Goal: Transaction & Acquisition: Purchase product/service

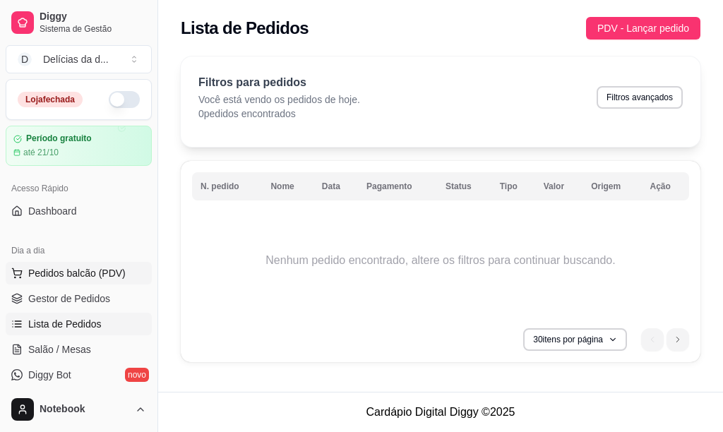
click at [74, 273] on span "Pedidos balcão (PDV)" at bounding box center [76, 273] width 97 height 14
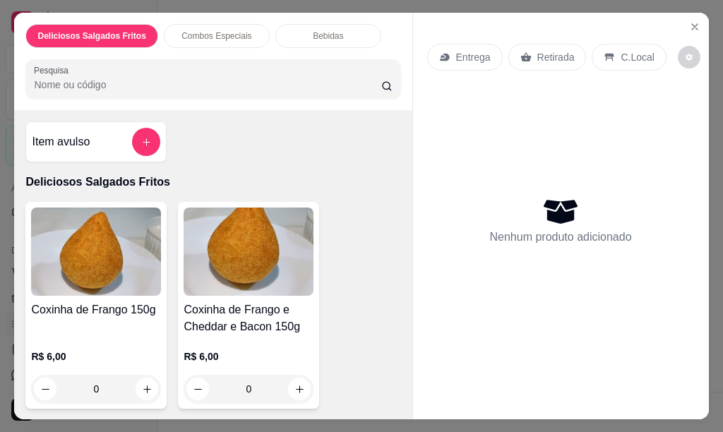
click at [202, 30] on p "Combos Especiais" at bounding box center [216, 35] width 70 height 11
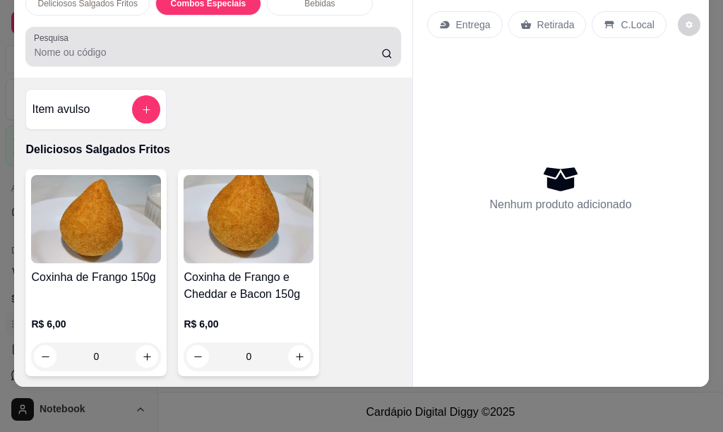
scroll to position [528, 0]
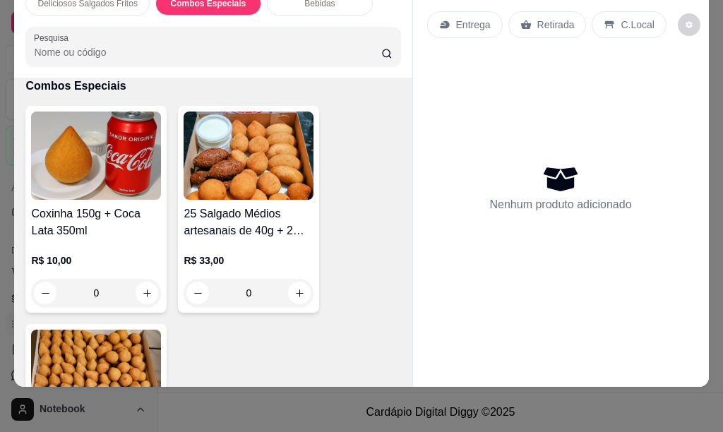
click at [297, 281] on div "0" at bounding box center [249, 293] width 130 height 28
click at [291, 280] on div "0" at bounding box center [249, 293] width 130 height 28
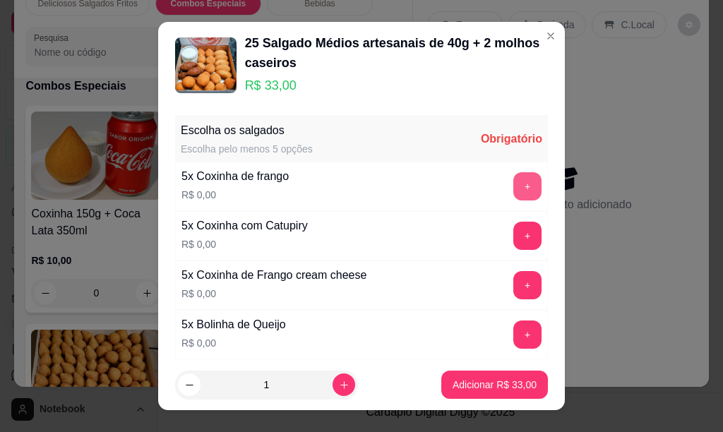
click at [513, 189] on button "+" at bounding box center [527, 186] width 28 height 28
click at [514, 291] on button "+" at bounding box center [528, 285] width 28 height 28
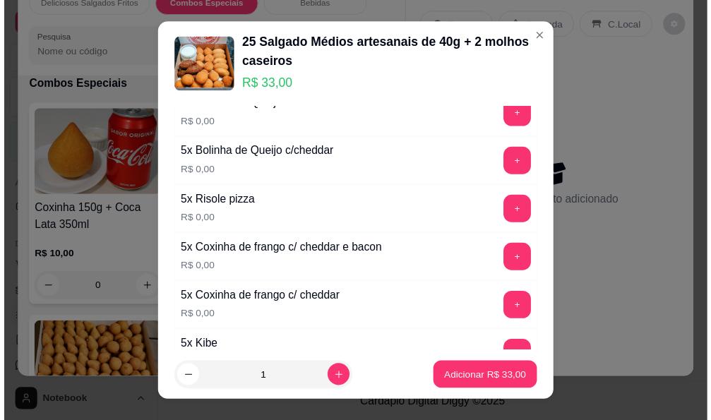
scroll to position [247, 0]
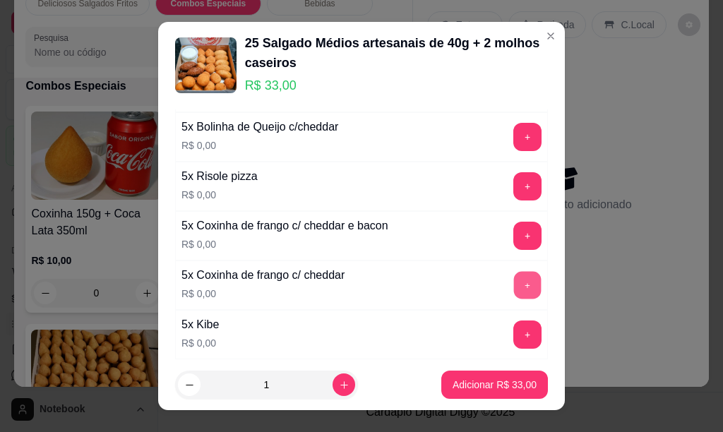
click at [508, 271] on div "+" at bounding box center [528, 285] width 40 height 28
click at [514, 233] on button "+" at bounding box center [528, 236] width 28 height 28
click at [513, 336] on button "+" at bounding box center [527, 335] width 28 height 28
click at [508, 181] on div "+" at bounding box center [528, 186] width 40 height 28
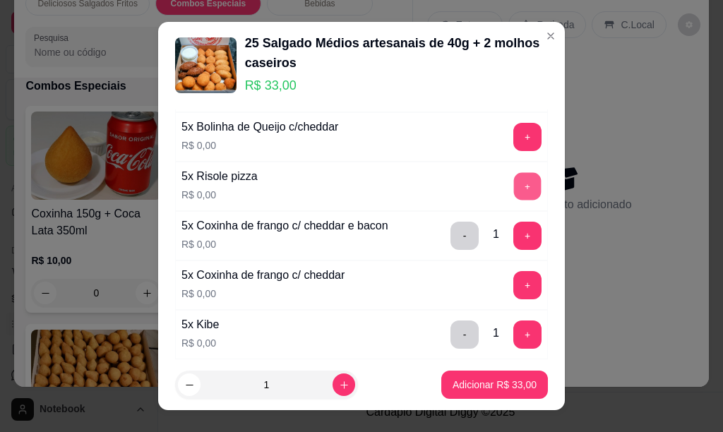
click at [514, 190] on button "+" at bounding box center [528, 186] width 28 height 28
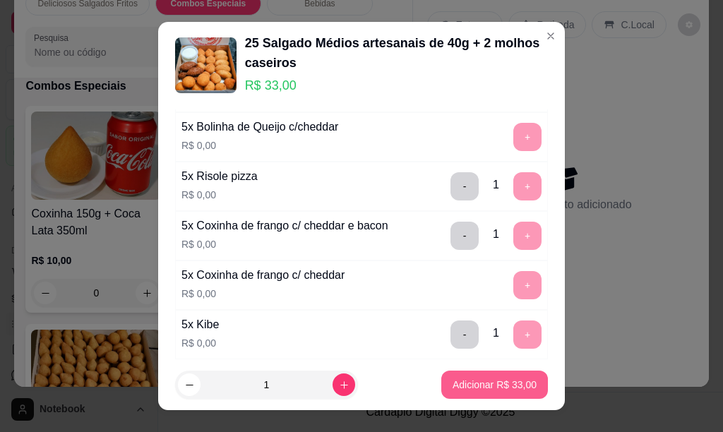
click at [477, 391] on p "Adicionar R$ 33,00" at bounding box center [495, 385] width 84 height 14
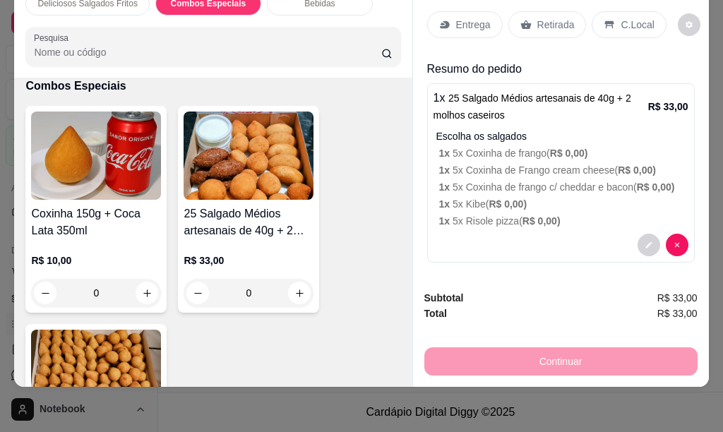
click at [537, 18] on p "Retirada" at bounding box center [555, 25] width 37 height 14
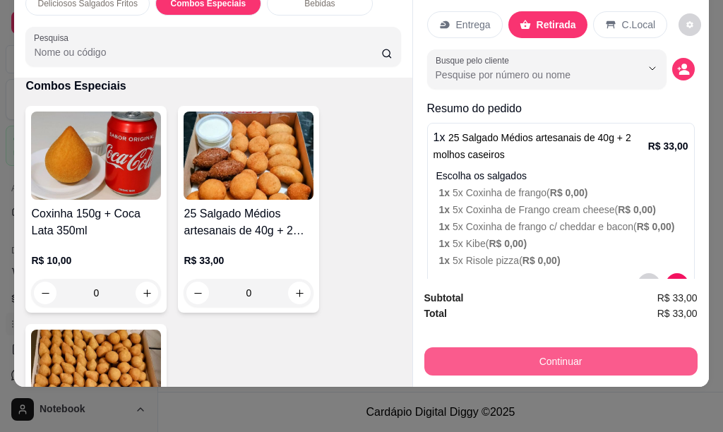
click at [526, 351] on button "Continuar" at bounding box center [560, 361] width 273 height 28
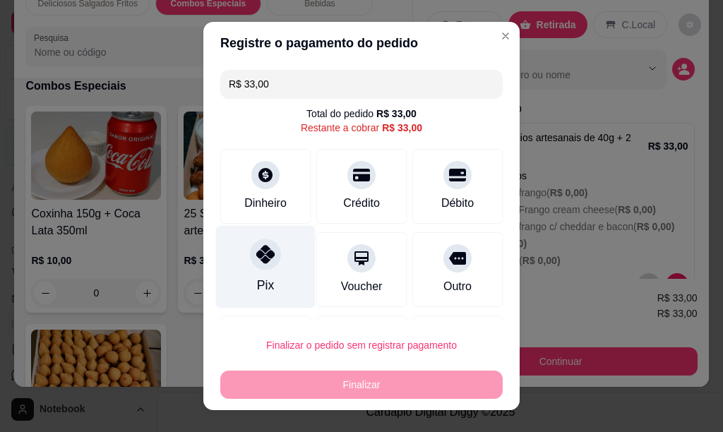
click at [258, 260] on icon at bounding box center [265, 254] width 18 height 18
type input "R$ 0,00"
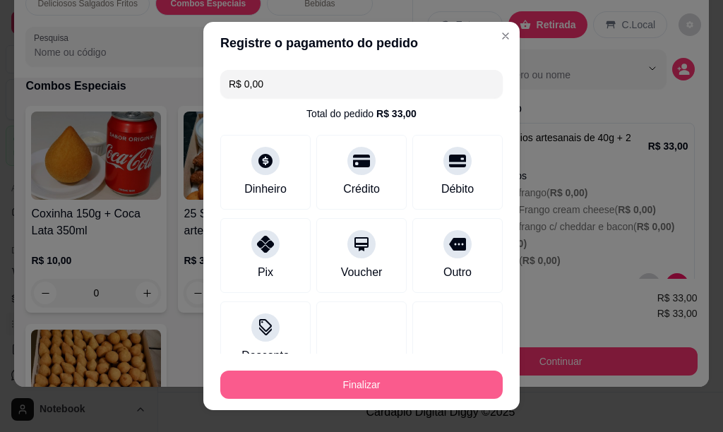
click at [367, 388] on button "Finalizar" at bounding box center [361, 385] width 282 height 28
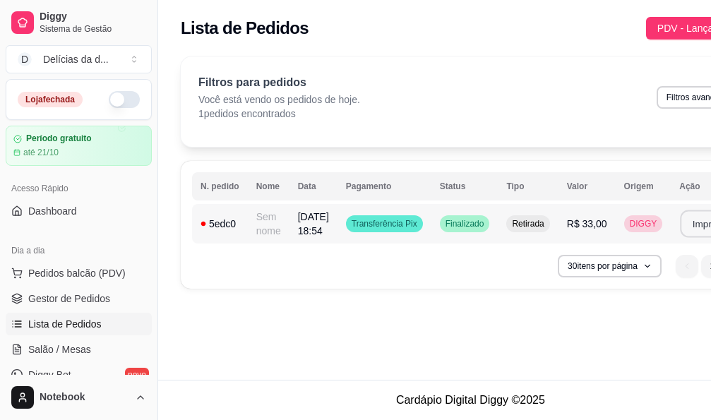
click at [692, 226] on button "Imprimir" at bounding box center [710, 224] width 59 height 28
click at [275, 220] on td "Sem nome" at bounding box center [269, 224] width 42 height 40
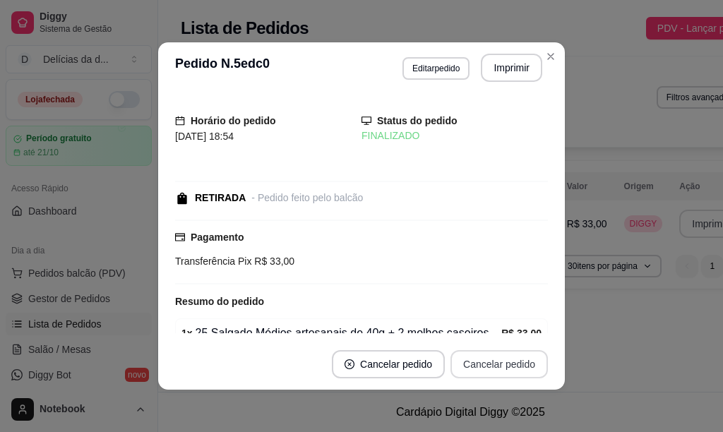
click at [507, 360] on button "Cancelar pedido" at bounding box center [499, 364] width 97 height 28
click at [391, 358] on button "Cancelar pedido" at bounding box center [388, 364] width 113 height 28
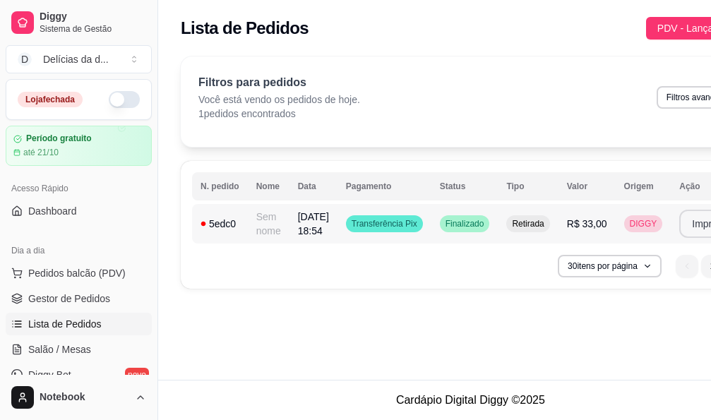
click at [280, 220] on td "Sem nome" at bounding box center [269, 224] width 42 height 40
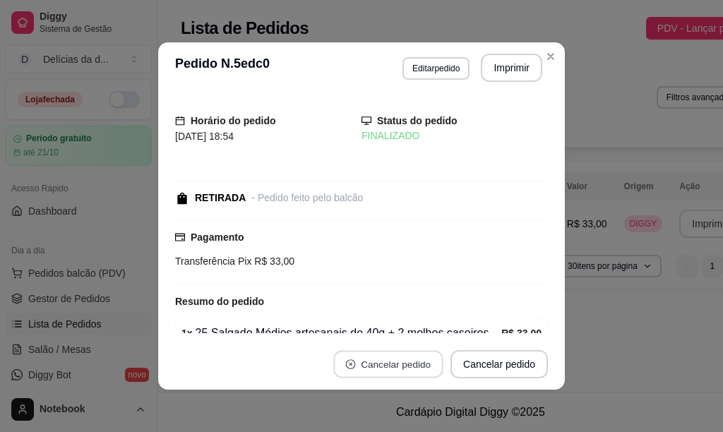
click at [401, 368] on button "Cancelar pedido" at bounding box center [387, 365] width 109 height 28
click at [508, 362] on button "Cancelar pedido" at bounding box center [499, 364] width 97 height 28
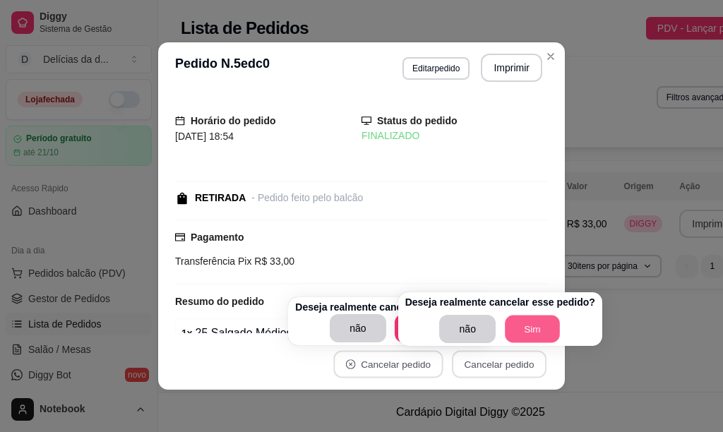
click at [540, 327] on button "Sim" at bounding box center [532, 330] width 55 height 28
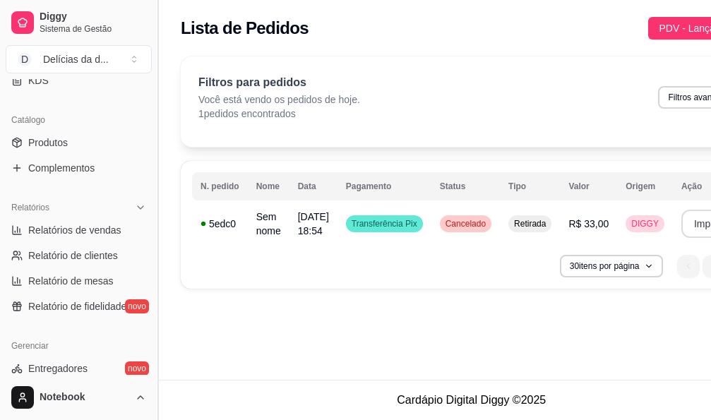
scroll to position [522, 0]
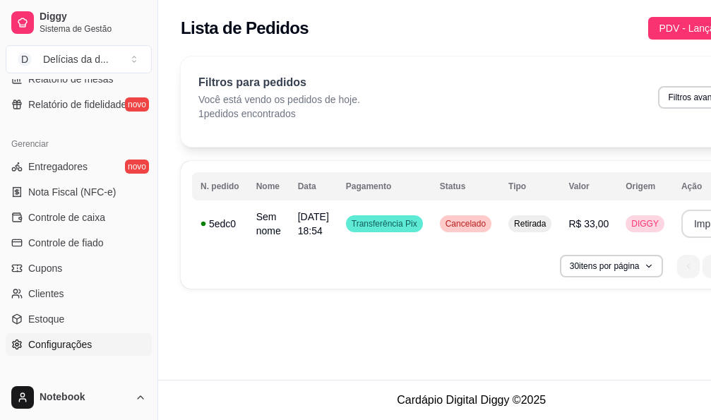
click at [65, 342] on span "Configurações" at bounding box center [60, 345] width 64 height 14
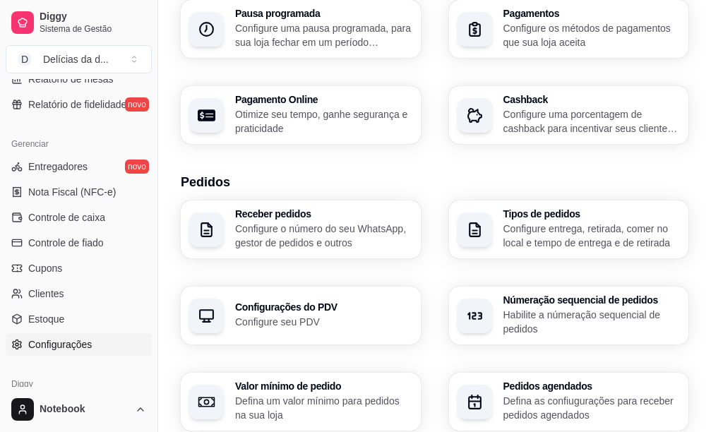
scroll to position [353, 0]
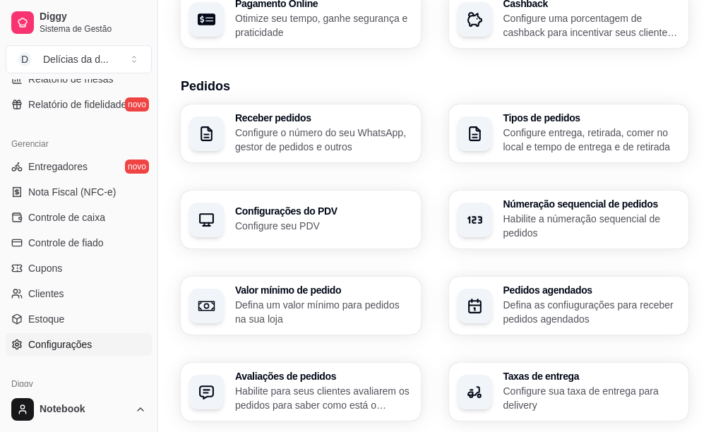
click at [504, 199] on h3 "Númeração sequencial de pedidos" at bounding box center [592, 204] width 177 height 10
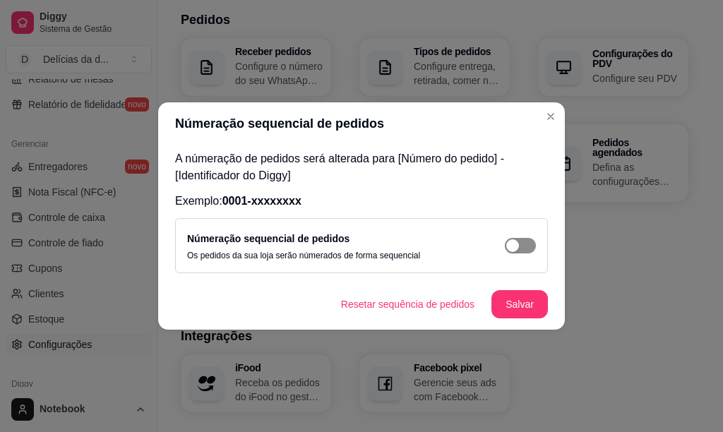
click at [517, 244] on div "button" at bounding box center [512, 245] width 13 height 13
click at [521, 308] on button "Salvar" at bounding box center [520, 304] width 56 height 28
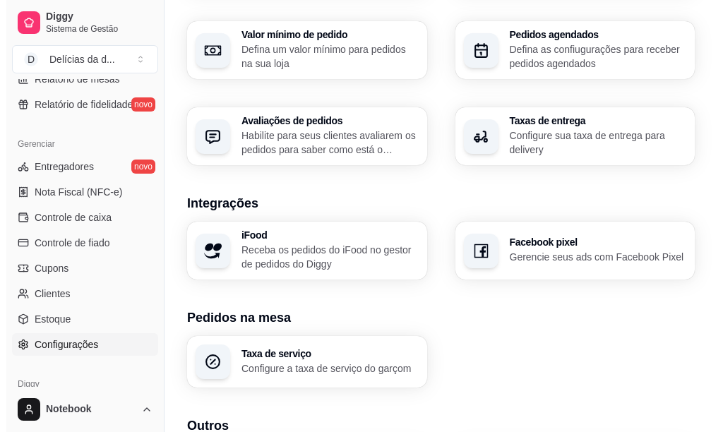
scroll to position [609, 0]
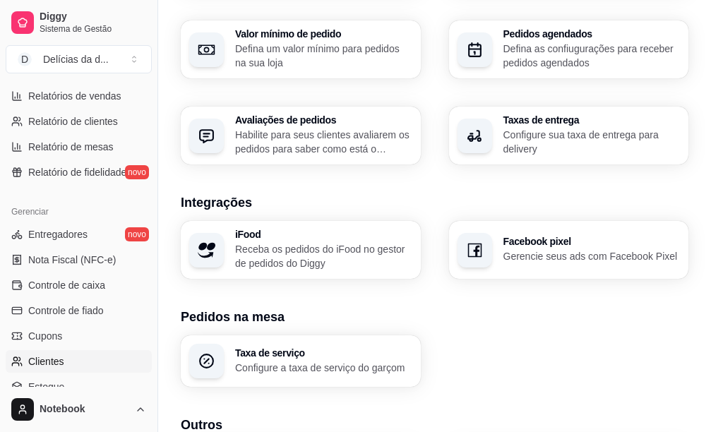
scroll to position [443, 0]
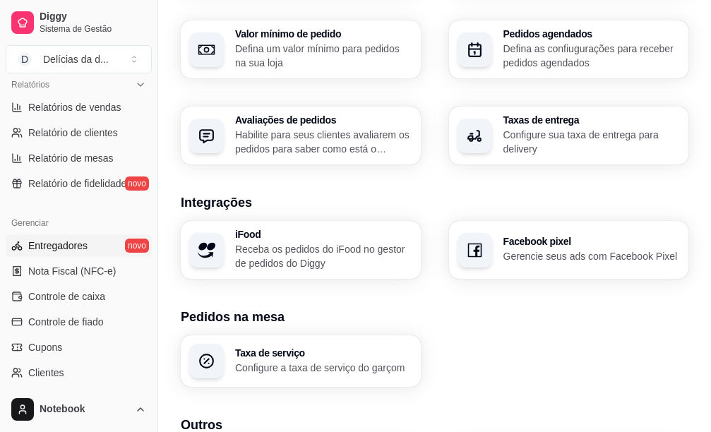
click at [71, 239] on span "Entregadores" at bounding box center [57, 246] width 59 height 14
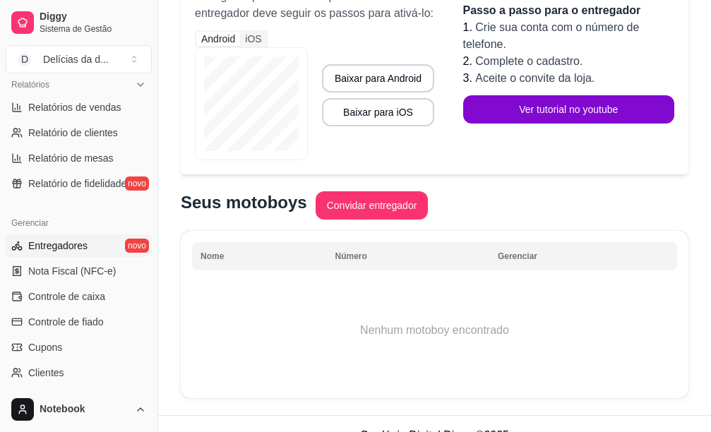
scroll to position [259, 0]
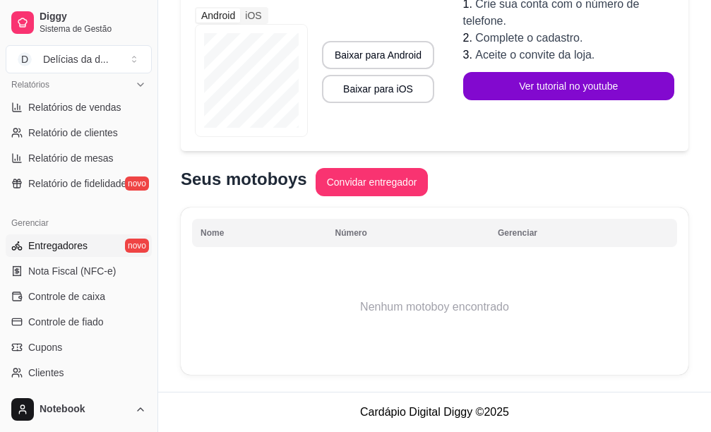
drag, startPoint x: 153, startPoint y: 273, endPoint x: 151, endPoint y: 190, distance: 83.3
click at [151, 190] on div "Diggy Sistema de Gestão D Delícias da d ... Loja fechada Período gratuito até 2…" at bounding box center [78, 216] width 157 height 432
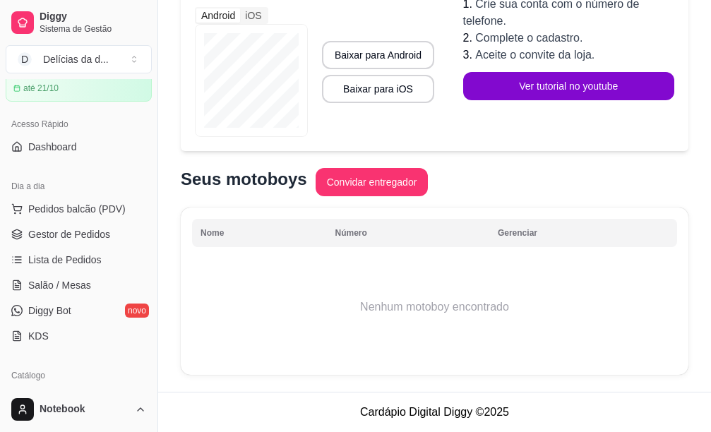
scroll to position [53, 0]
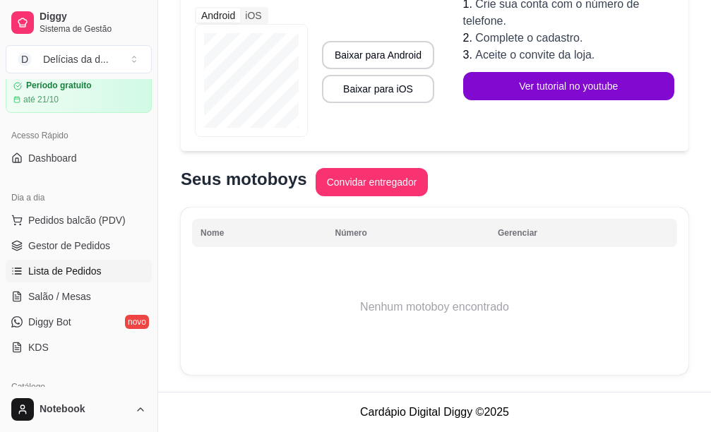
click at [99, 270] on link "Lista de Pedidos" at bounding box center [79, 271] width 146 height 23
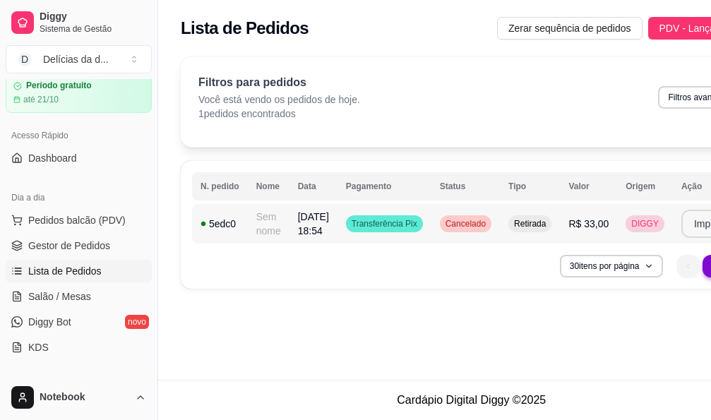
click at [696, 224] on button "Imprimir" at bounding box center [711, 224] width 61 height 28
click at [696, 230] on button "Imprimir" at bounding box center [711, 224] width 61 height 28
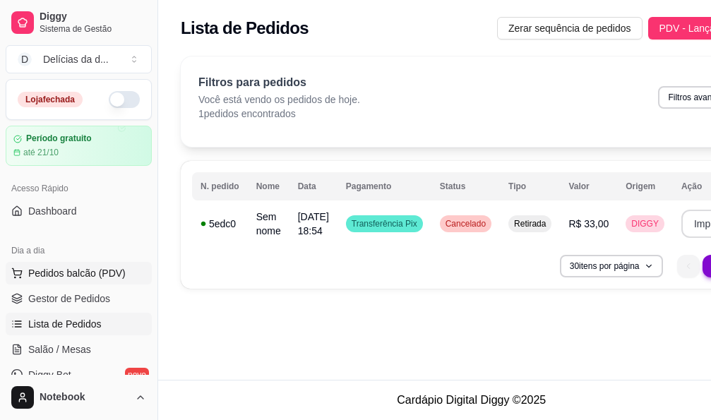
click at [78, 270] on span "Pedidos balcão (PDV)" at bounding box center [76, 273] width 97 height 14
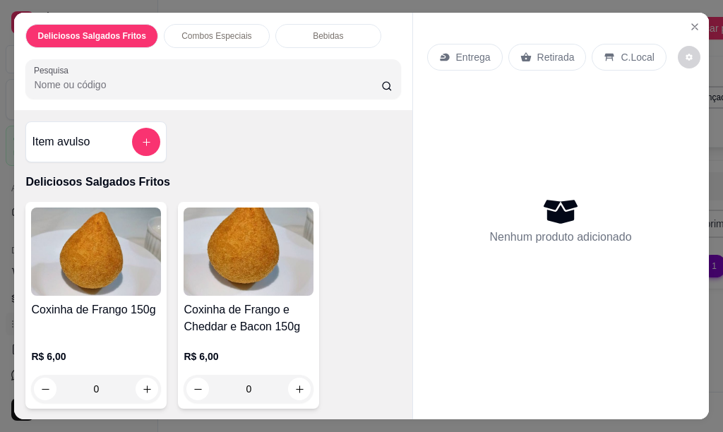
click at [198, 32] on p "Combos Especiais" at bounding box center [216, 35] width 70 height 11
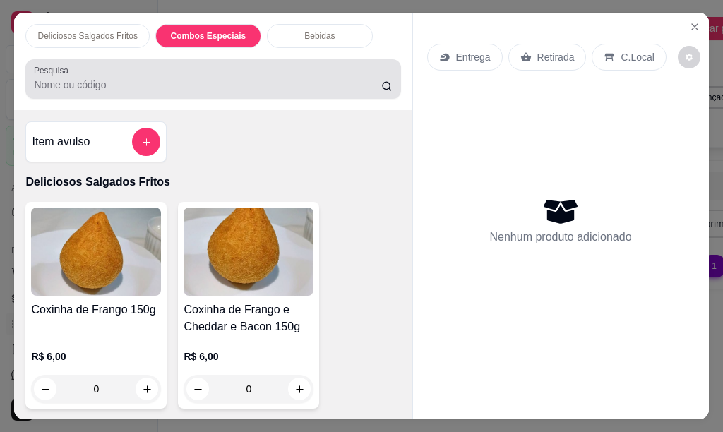
scroll to position [528, 0]
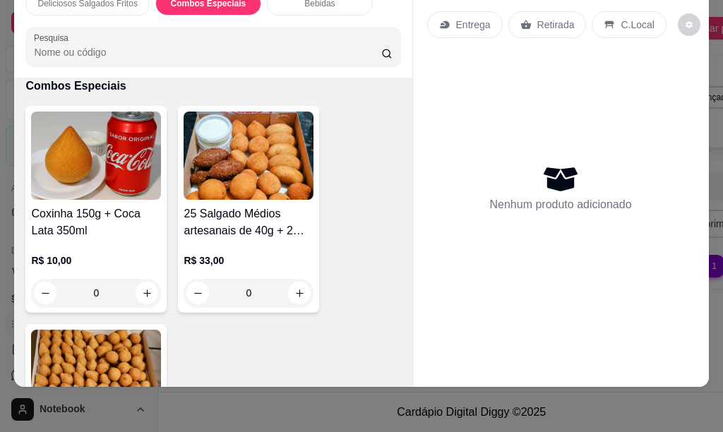
click at [138, 283] on div "0" at bounding box center [96, 293] width 130 height 28
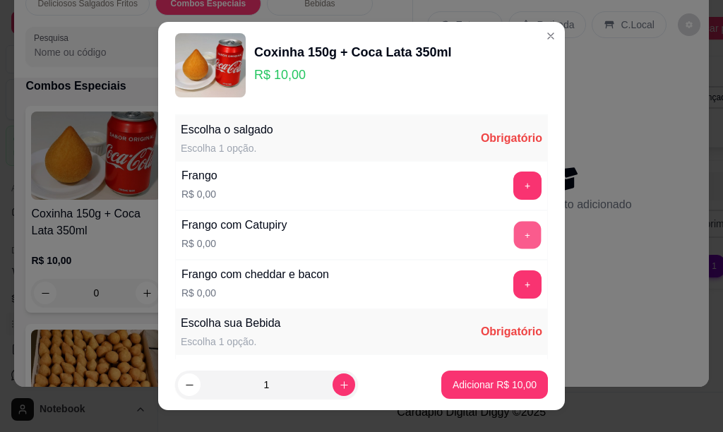
click at [514, 232] on button "+" at bounding box center [528, 236] width 28 height 28
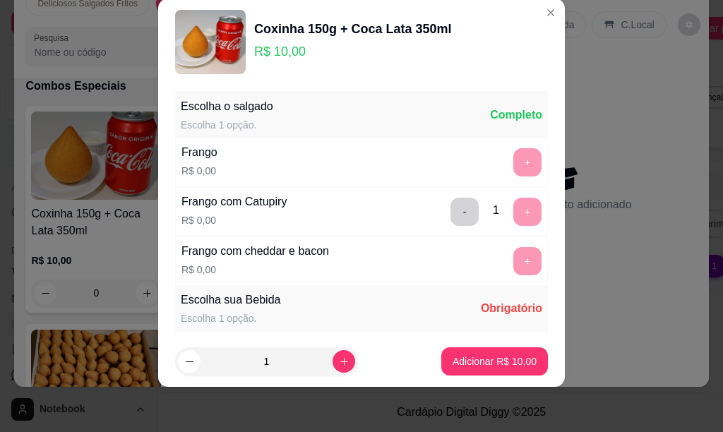
scroll to position [201, 0]
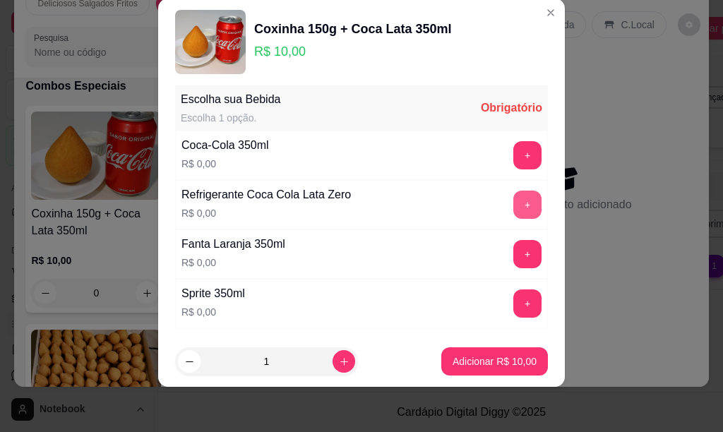
click at [513, 206] on button "+" at bounding box center [527, 205] width 28 height 28
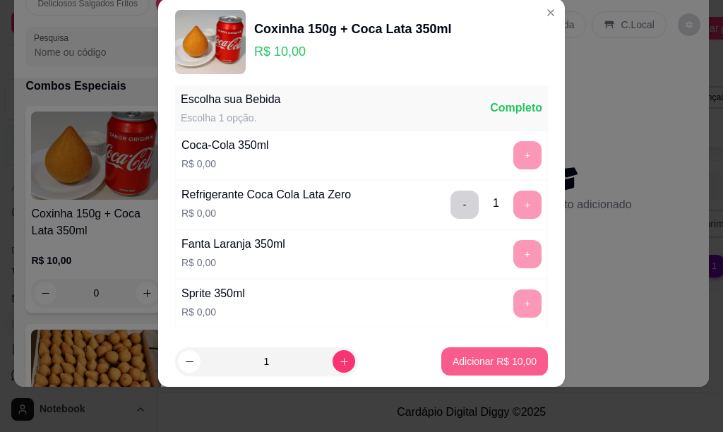
click at [480, 362] on p "Adicionar R$ 10,00" at bounding box center [495, 362] width 84 height 14
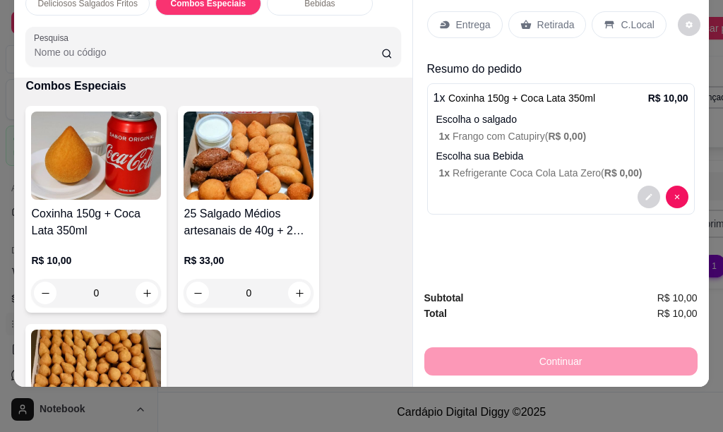
click at [289, 284] on div "0" at bounding box center [249, 293] width 130 height 28
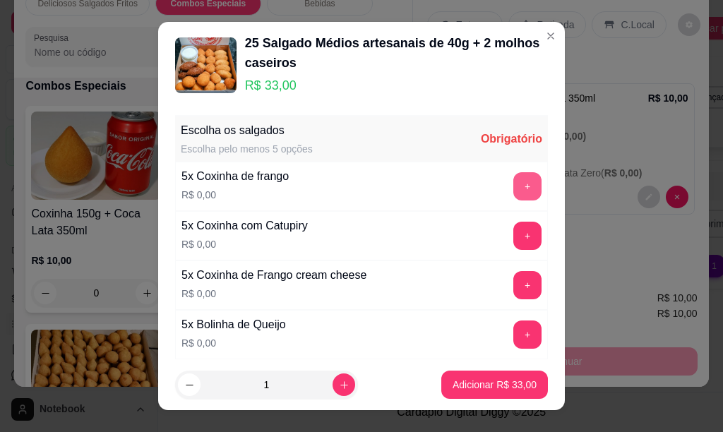
click at [513, 189] on button "+" at bounding box center [527, 186] width 28 height 28
click at [513, 237] on button "+" at bounding box center [527, 236] width 28 height 28
click at [514, 280] on button "+" at bounding box center [528, 285] width 28 height 28
click at [513, 333] on button "+" at bounding box center [527, 335] width 28 height 28
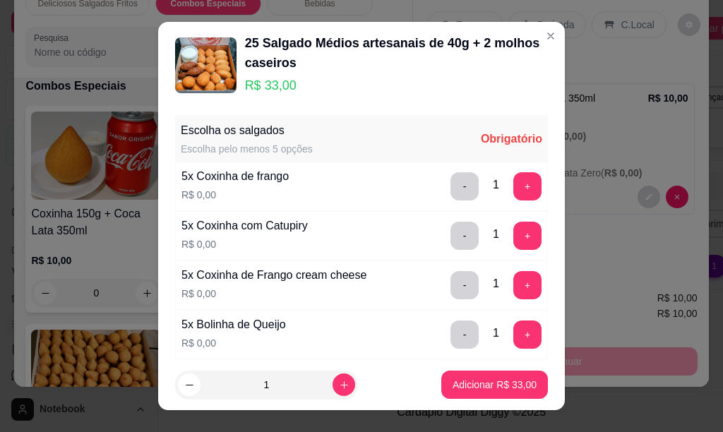
scroll to position [28, 0]
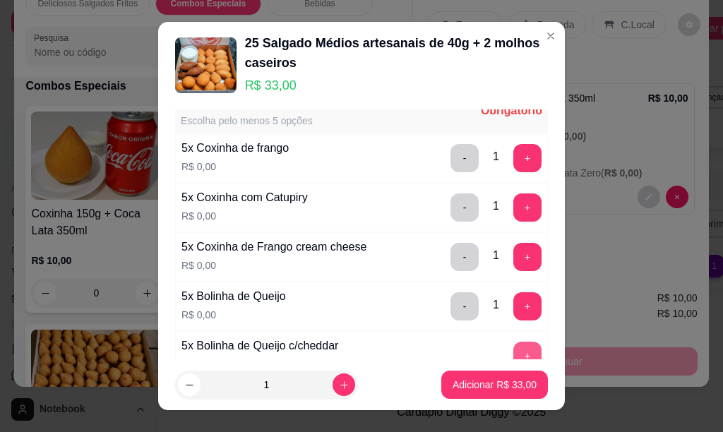
click at [513, 352] on button "+" at bounding box center [527, 356] width 28 height 28
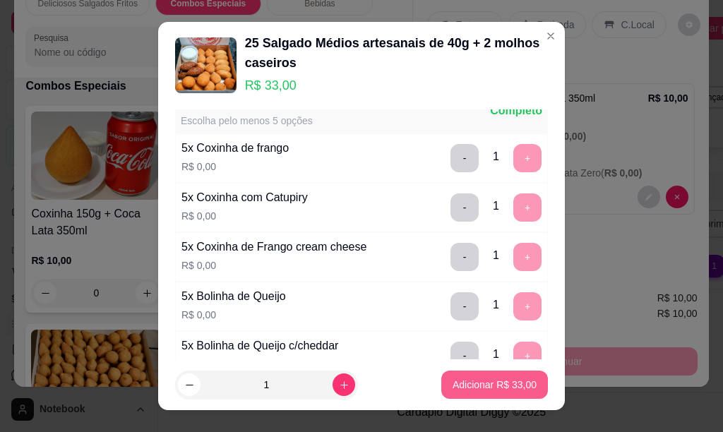
click at [495, 389] on p "Adicionar R$ 33,00" at bounding box center [495, 385] width 84 height 14
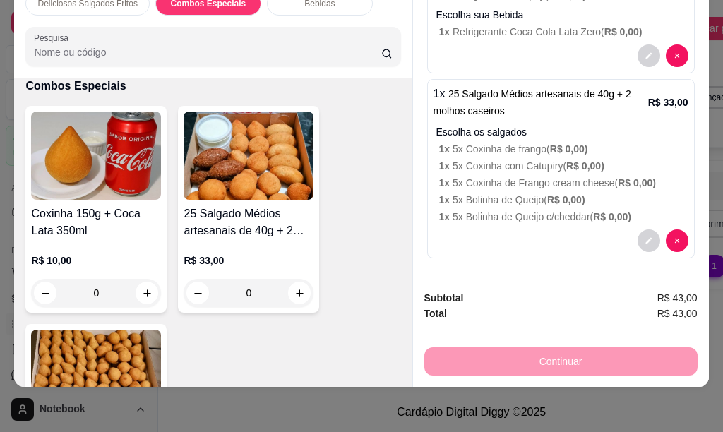
scroll to position [0, 0]
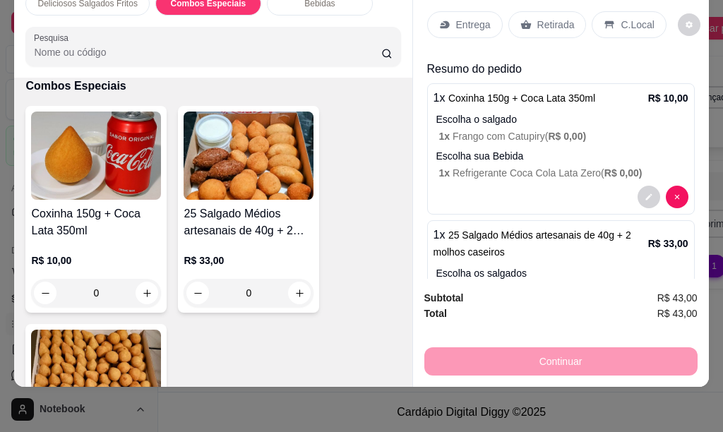
click at [471, 18] on p "Entrega" at bounding box center [473, 25] width 35 height 14
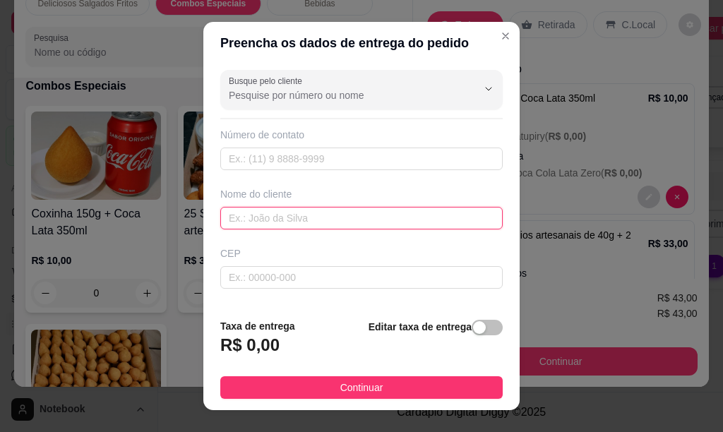
click at [261, 219] on input "text" at bounding box center [361, 218] width 282 height 23
type input "[PERSON_NAME]"
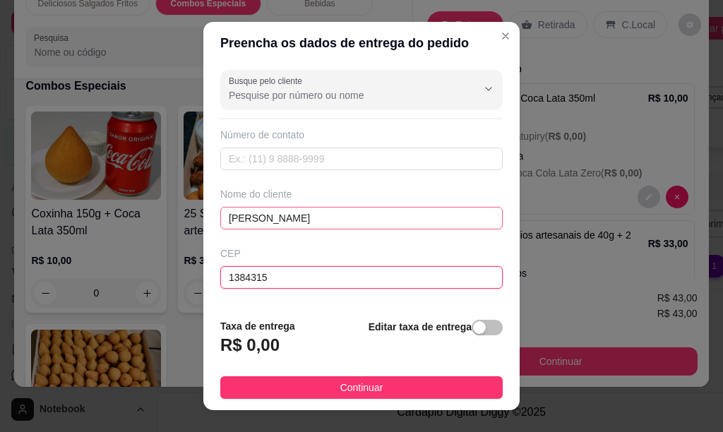
type input "13843155"
type input "Rua [PERSON_NAME]"
type input "Jardim Bandeirantes"
type input "Mogi Guaçu"
type input "13843155"
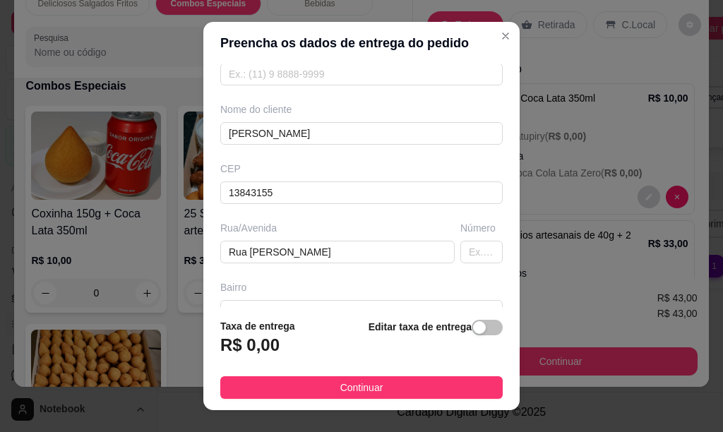
scroll to position [113, 0]
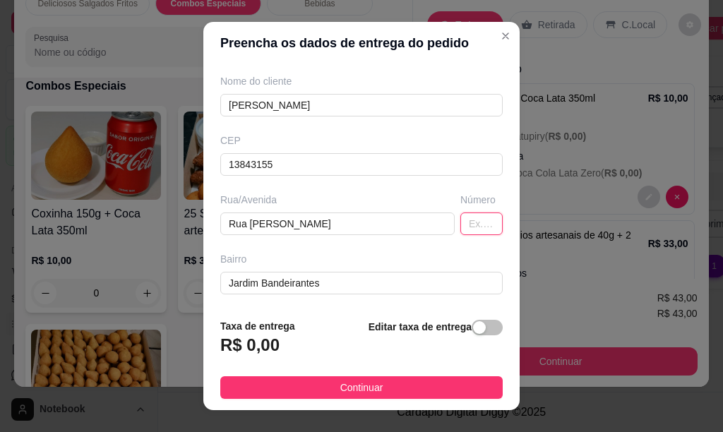
click at [460, 222] on input "text" at bounding box center [481, 224] width 42 height 23
type input "260"
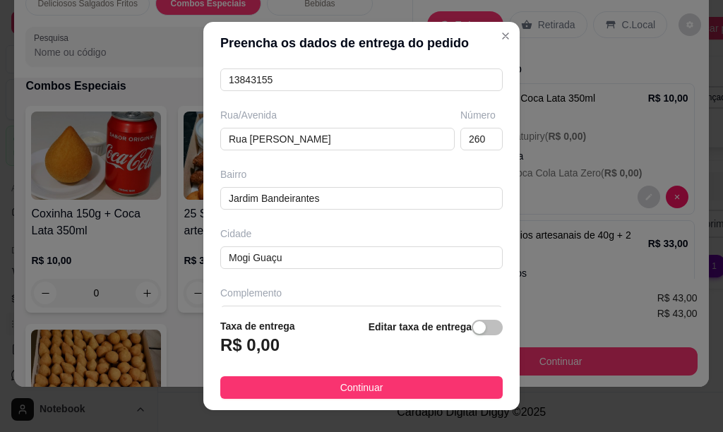
scroll to position [226, 0]
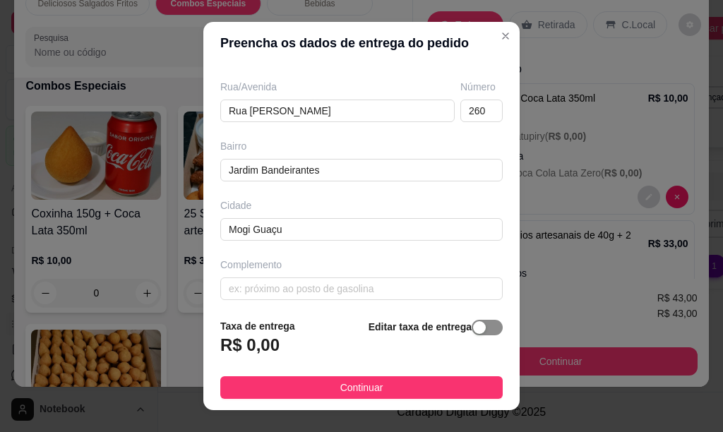
click at [475, 323] on span "button" at bounding box center [487, 328] width 31 height 16
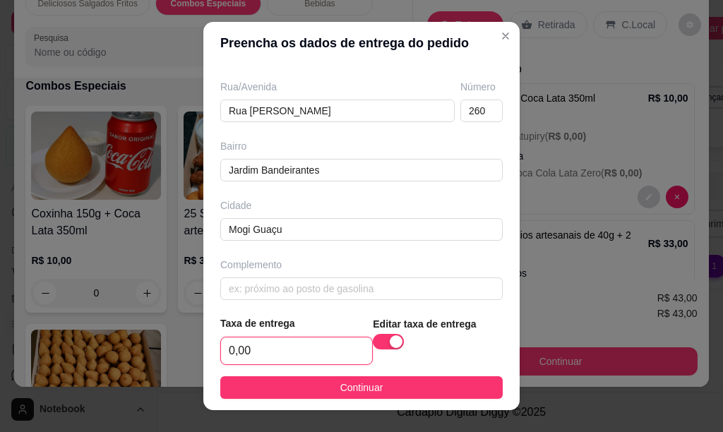
click at [282, 352] on input "0,00" at bounding box center [296, 351] width 151 height 27
type input "5,00"
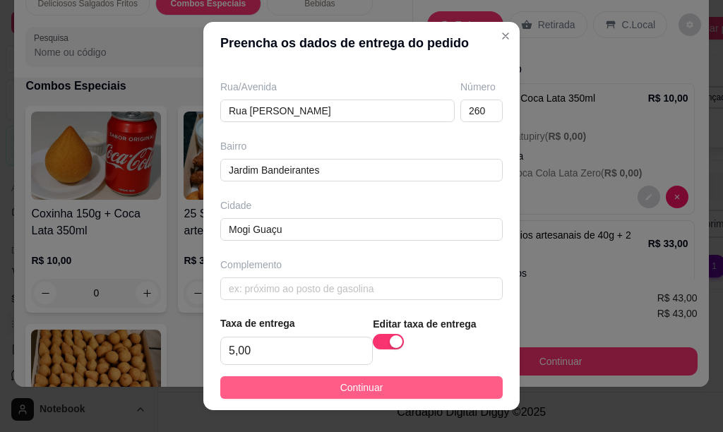
click at [349, 385] on span "Continuar" at bounding box center [361, 388] width 43 height 16
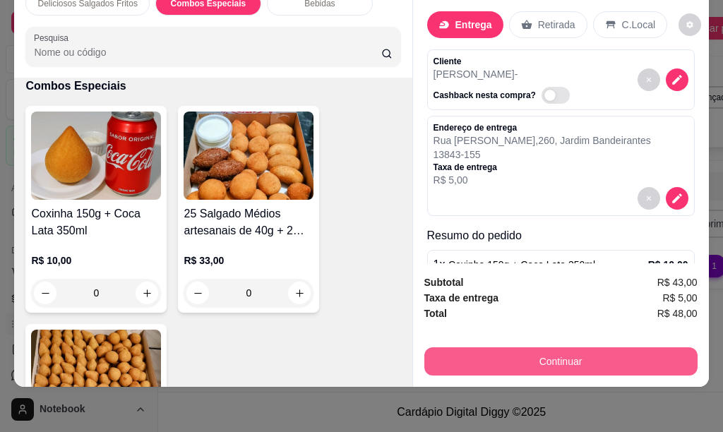
click at [540, 348] on button "Continuar" at bounding box center [560, 361] width 273 height 28
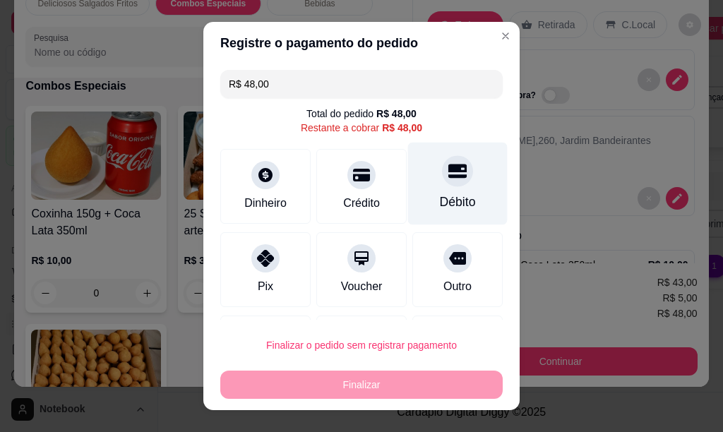
click at [448, 178] on icon at bounding box center [457, 171] width 18 height 14
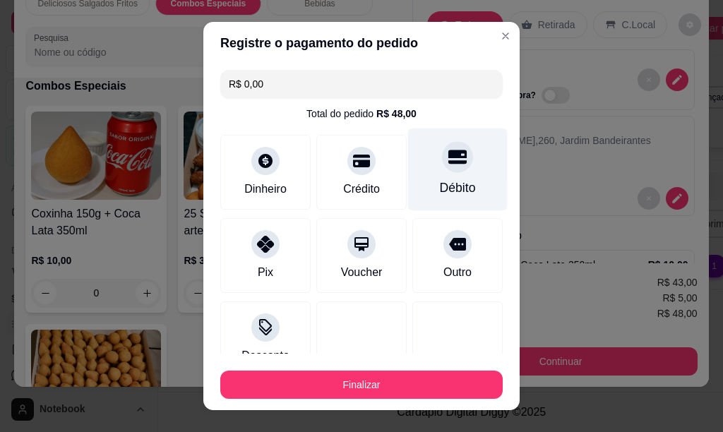
type input "R$ 0,00"
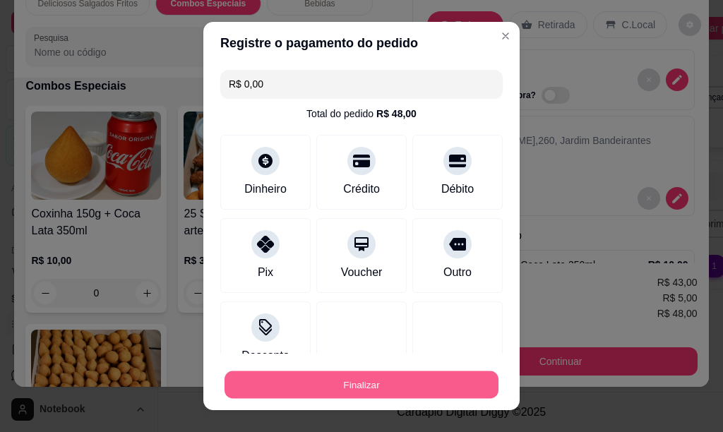
click at [416, 380] on button "Finalizar" at bounding box center [362, 385] width 274 height 28
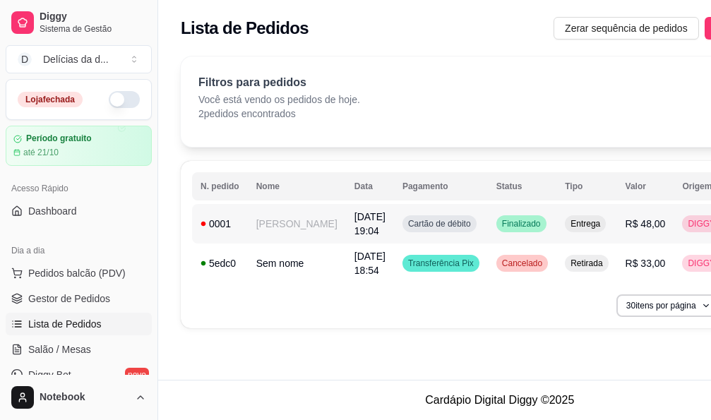
click at [287, 221] on td "[PERSON_NAME]" at bounding box center [297, 224] width 98 height 40
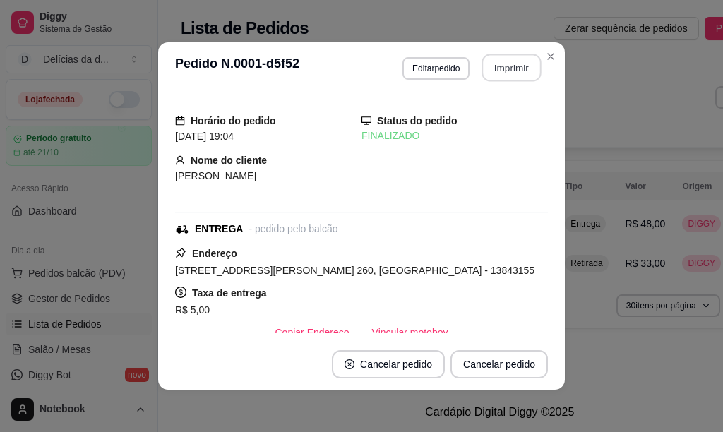
click at [506, 74] on button "Imprimir" at bounding box center [511, 68] width 59 height 28
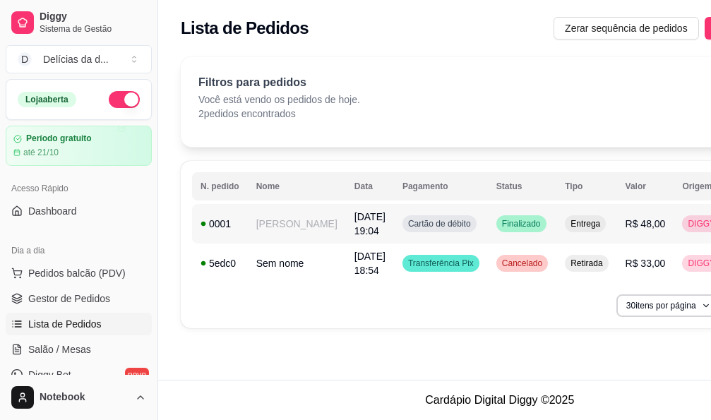
click at [355, 211] on span "[DATE] 19:04" at bounding box center [370, 223] width 31 height 25
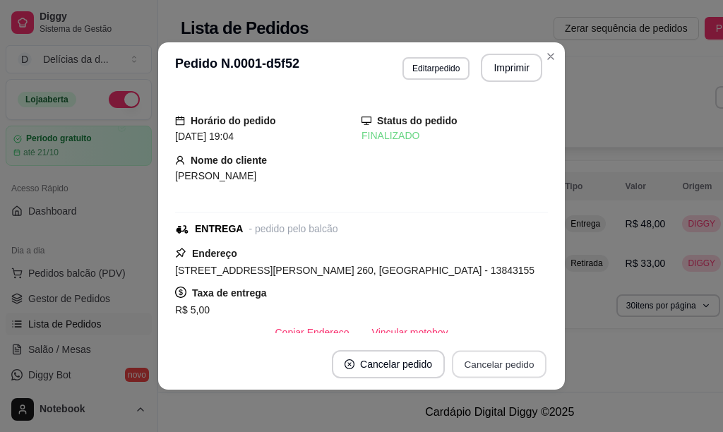
click at [508, 367] on button "Cancelar pedido" at bounding box center [499, 365] width 95 height 28
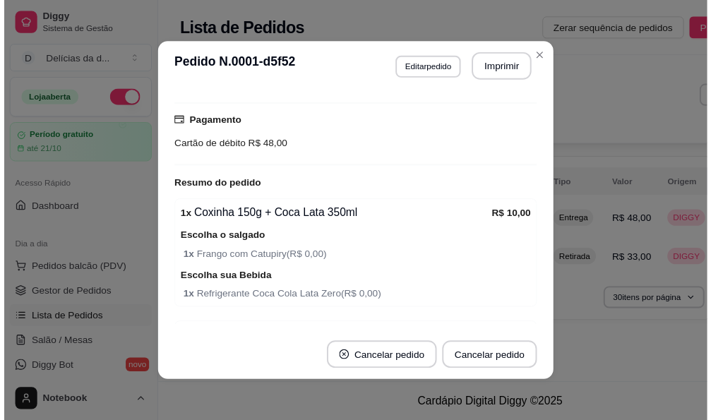
scroll to position [433, 0]
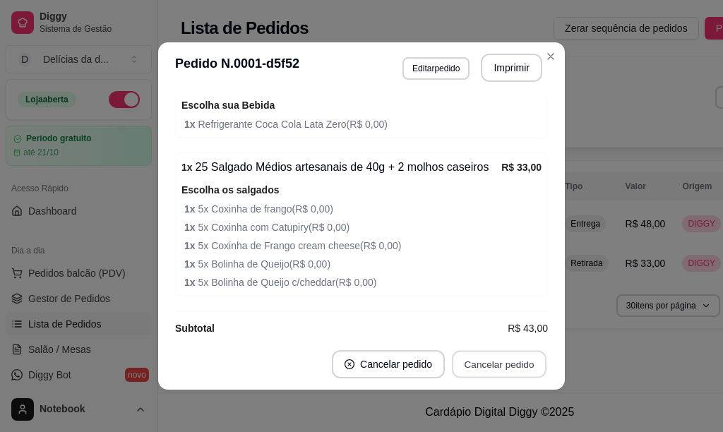
click at [506, 366] on button "Cancelar pedido" at bounding box center [499, 365] width 95 height 28
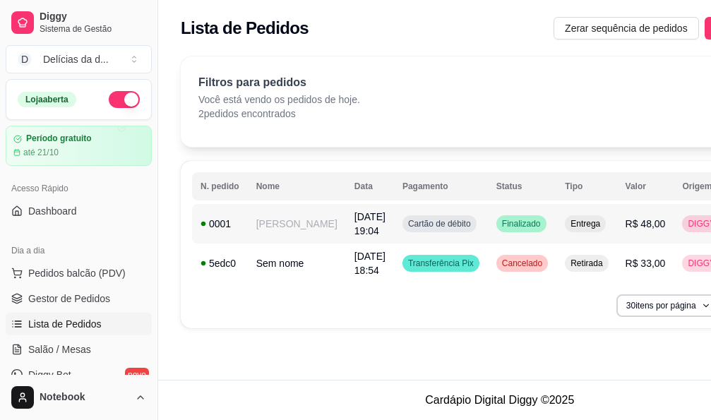
click at [287, 222] on td "[PERSON_NAME]" at bounding box center [297, 224] width 98 height 40
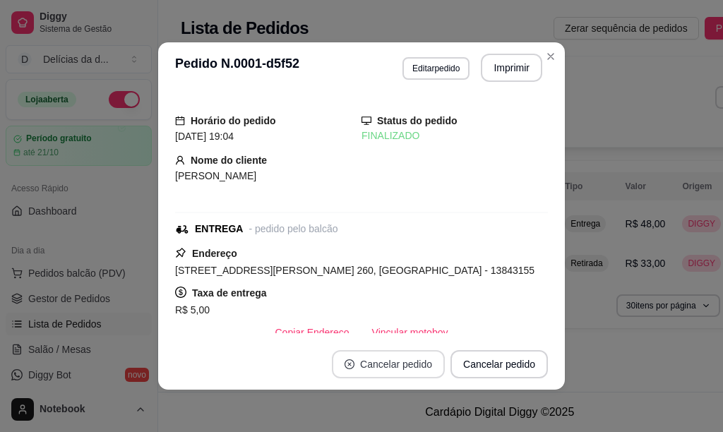
click at [413, 361] on button "Cancelar pedido" at bounding box center [388, 364] width 113 height 28
click at [493, 363] on button "Cancelar pedido" at bounding box center [499, 364] width 97 height 28
click at [499, 364] on button "Cancelar pedido" at bounding box center [499, 364] width 97 height 28
click at [489, 367] on button "Cancelar pedido" at bounding box center [499, 365] width 95 height 28
click at [488, 364] on button "Cancelar pedido" at bounding box center [499, 364] width 97 height 28
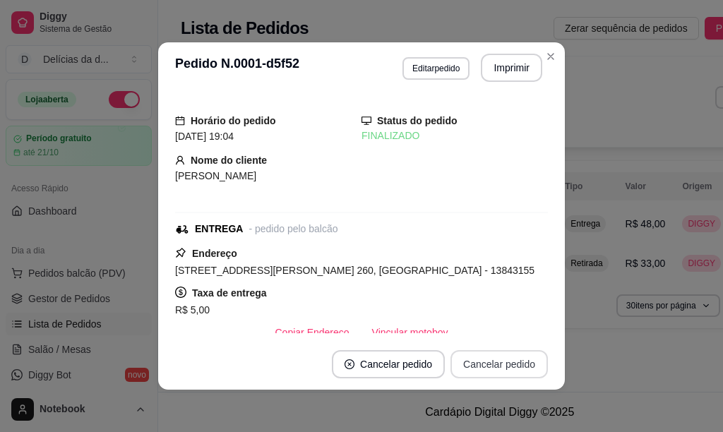
click at [520, 369] on button "Cancelar pedido" at bounding box center [499, 364] width 97 height 28
click at [516, 370] on button "Cancelar pedido" at bounding box center [499, 365] width 95 height 28
click at [437, 63] on button "Editar pedido" at bounding box center [436, 68] width 67 height 23
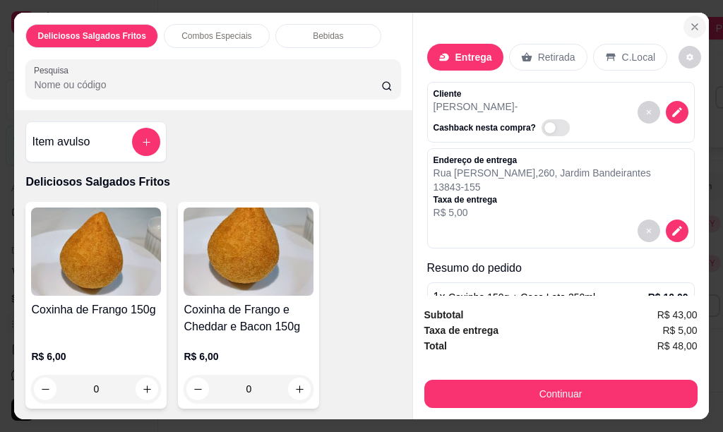
click at [689, 21] on icon "Close" at bounding box center [694, 26] width 11 height 11
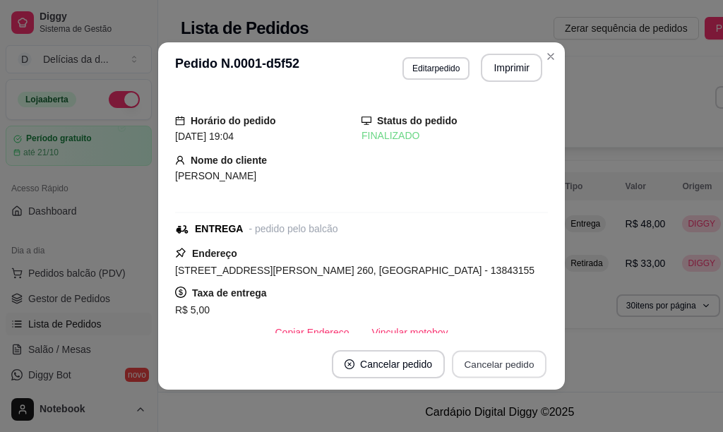
click at [490, 370] on button "Cancelar pedido" at bounding box center [499, 365] width 95 height 28
click at [491, 366] on button "Cancelar pedido" at bounding box center [499, 365] width 95 height 28
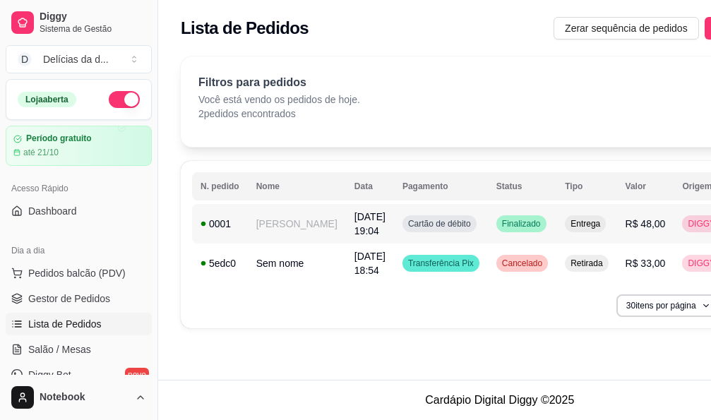
click at [355, 220] on span "[DATE] 19:04" at bounding box center [370, 223] width 31 height 25
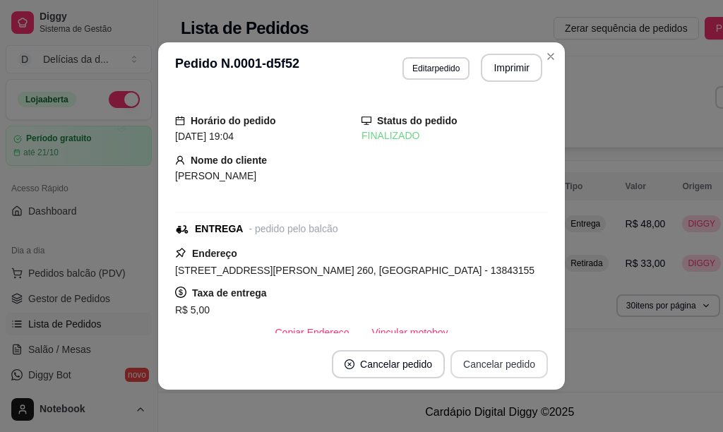
click at [470, 376] on button "Cancelar pedido" at bounding box center [499, 364] width 97 height 28
click at [470, 374] on button "Cancelar pedido" at bounding box center [499, 365] width 95 height 28
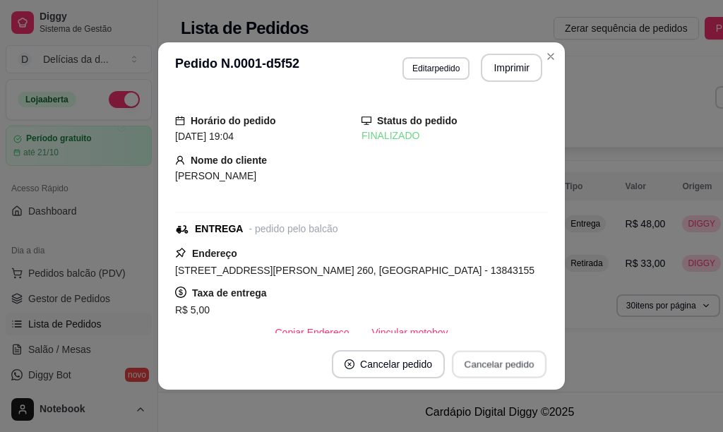
click at [470, 374] on button "Cancelar pedido" at bounding box center [499, 365] width 95 height 28
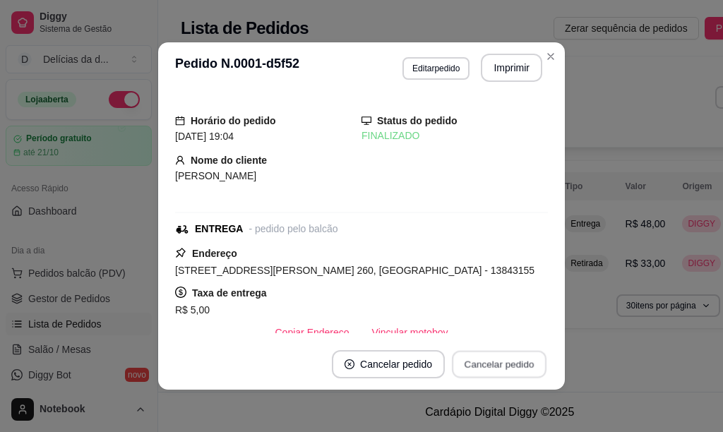
click at [474, 367] on button "Cancelar pedido" at bounding box center [499, 365] width 95 height 28
